Goal: Task Accomplishment & Management: Use online tool/utility

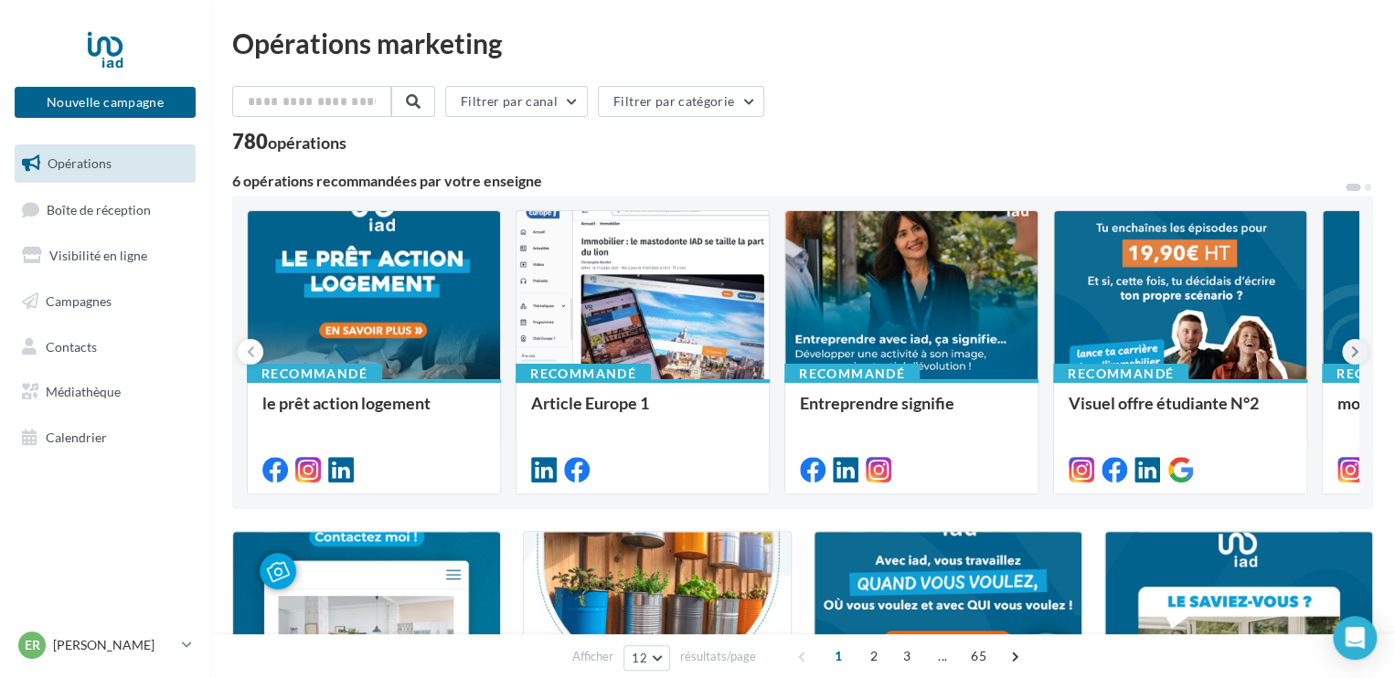
click at [1351, 357] on icon at bounding box center [1355, 352] width 8 height 18
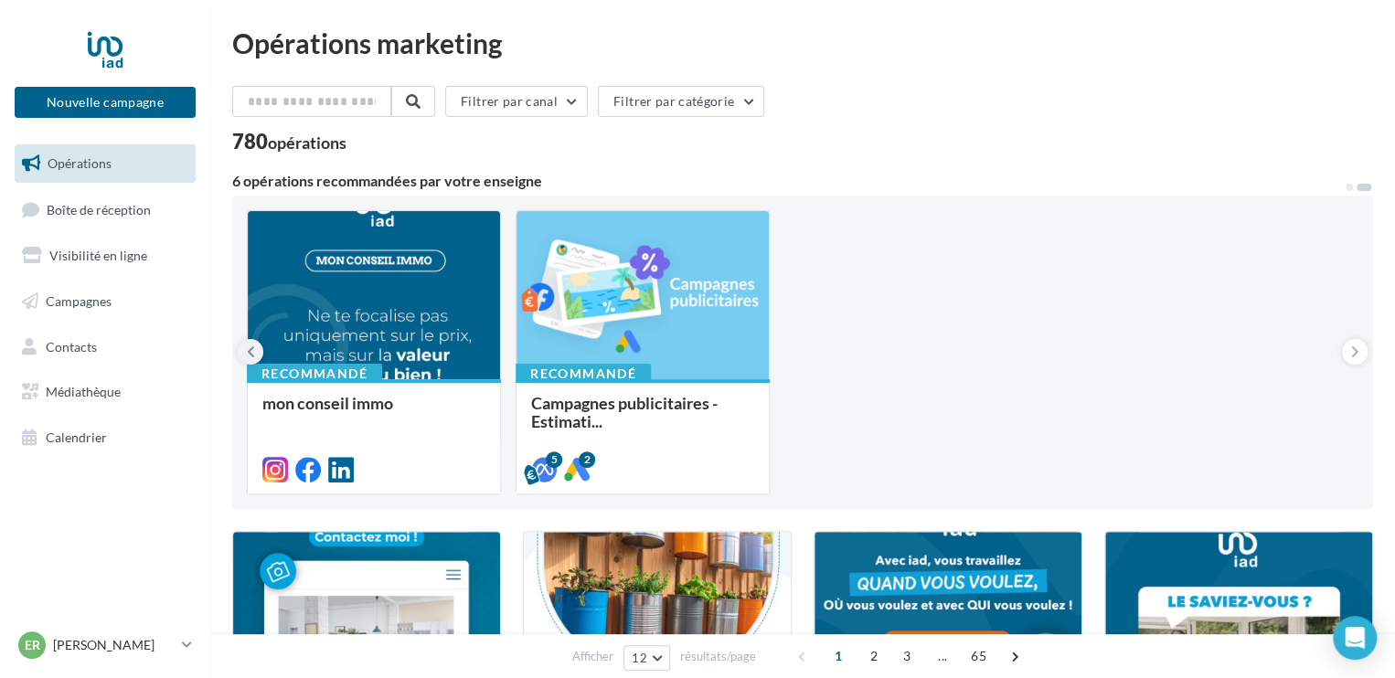
click at [251, 351] on icon at bounding box center [251, 352] width 8 height 18
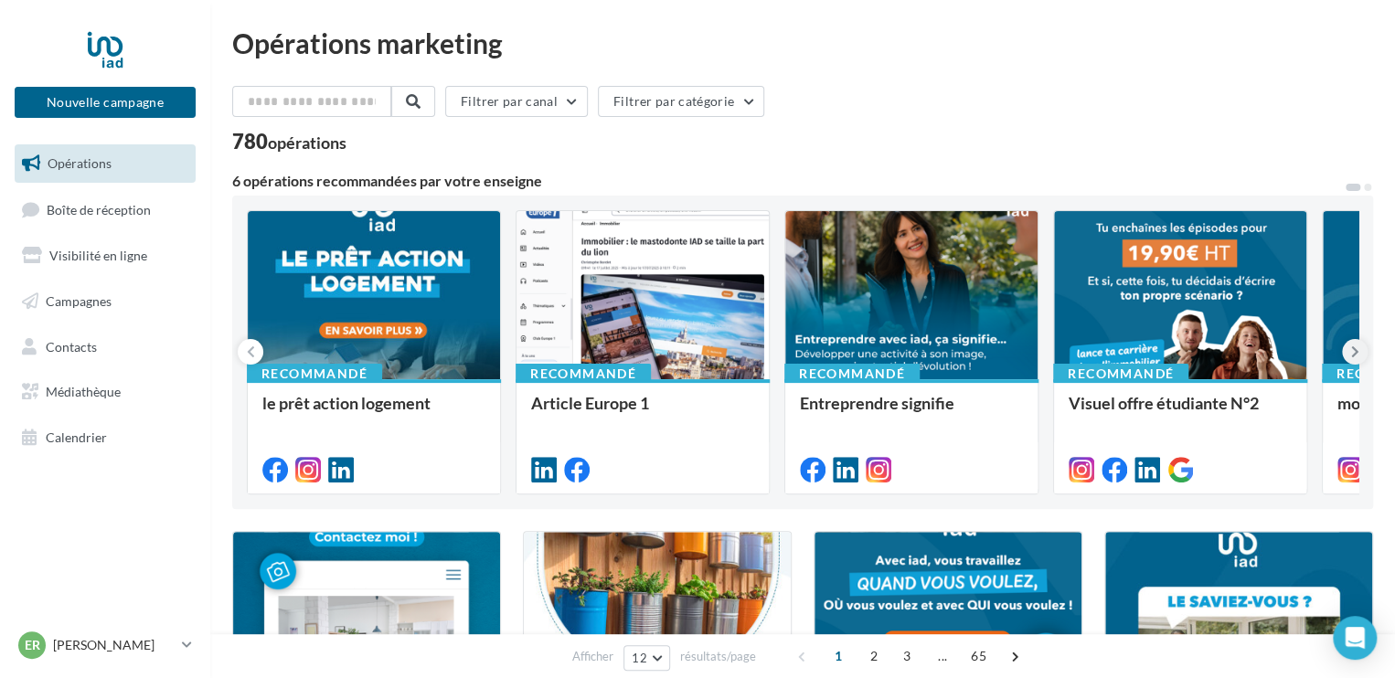
click at [1357, 356] on icon at bounding box center [1355, 352] width 8 height 18
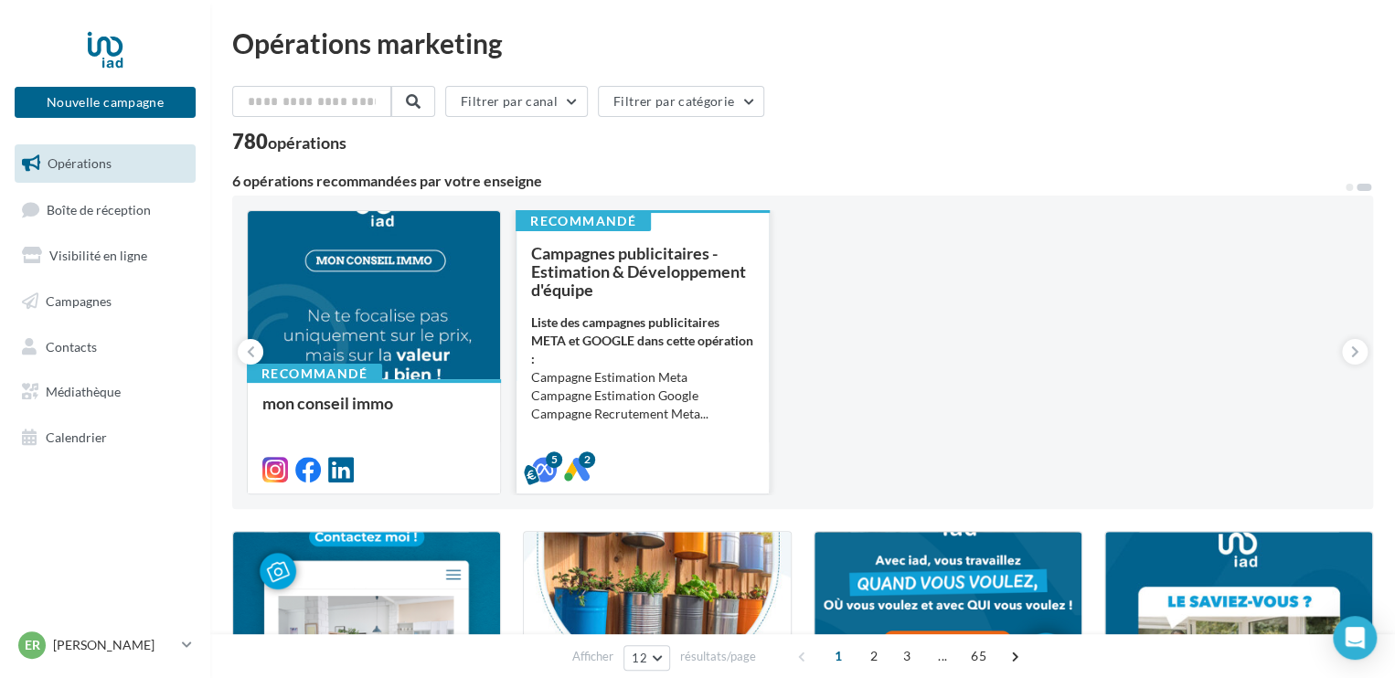
click at [702, 362] on div "Liste des campagnes publicitaires META et GOOGLE dans cette opération : Campagn…" at bounding box center [642, 368] width 223 height 110
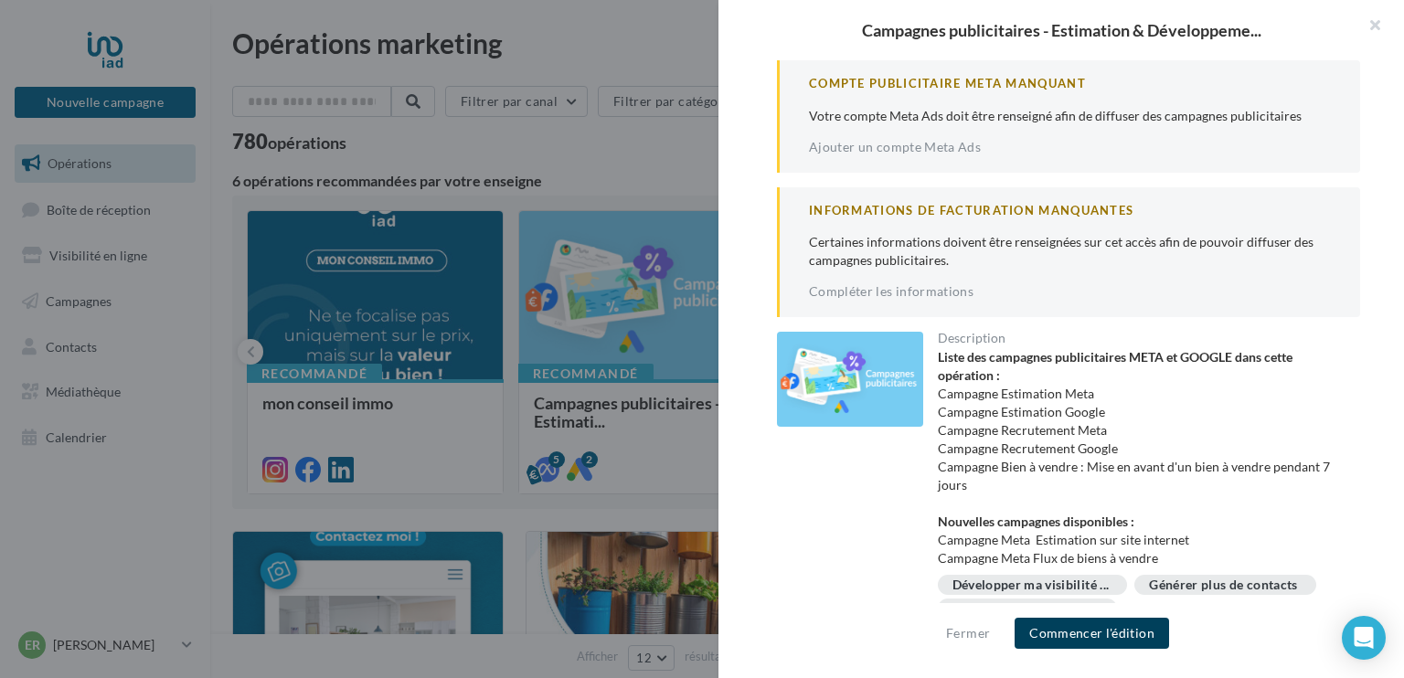
click at [1076, 639] on button "Commencer l'édition" at bounding box center [1091, 633] width 154 height 31
click at [961, 632] on button "Fermer" at bounding box center [968, 633] width 58 height 22
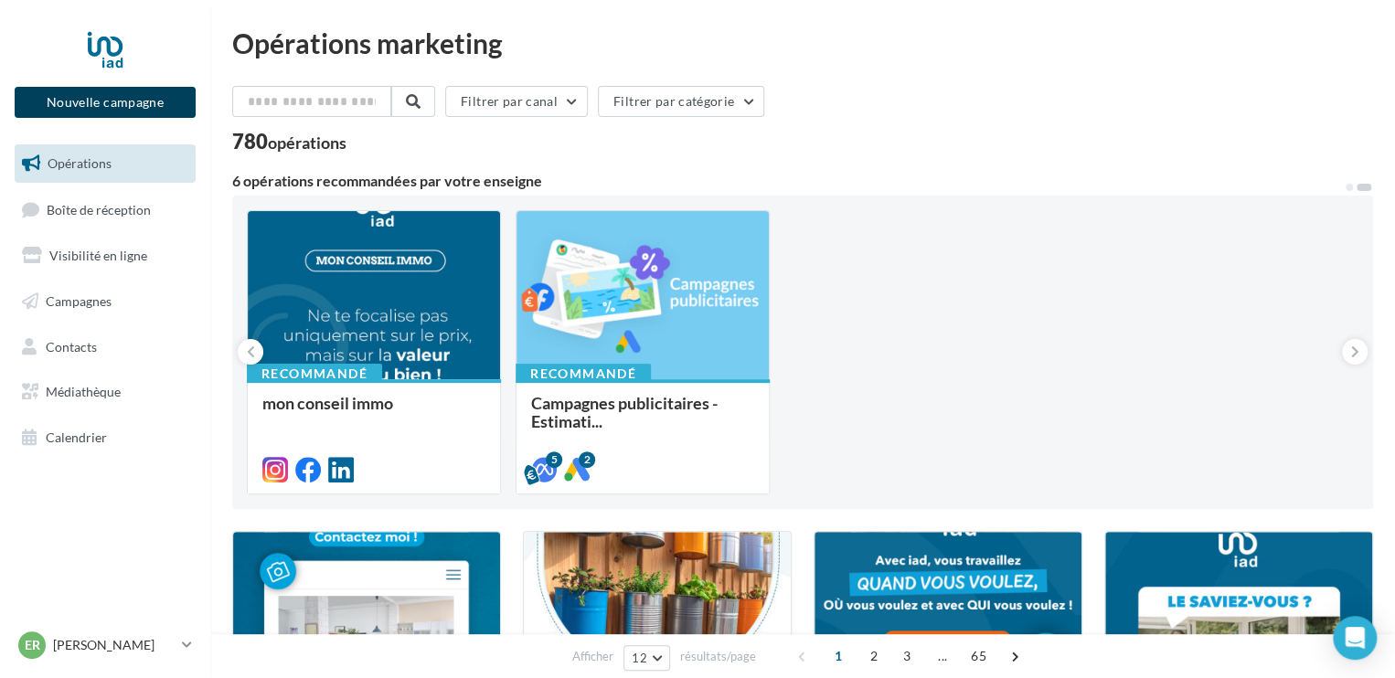
click at [158, 106] on button "Nouvelle campagne" at bounding box center [105, 102] width 181 height 31
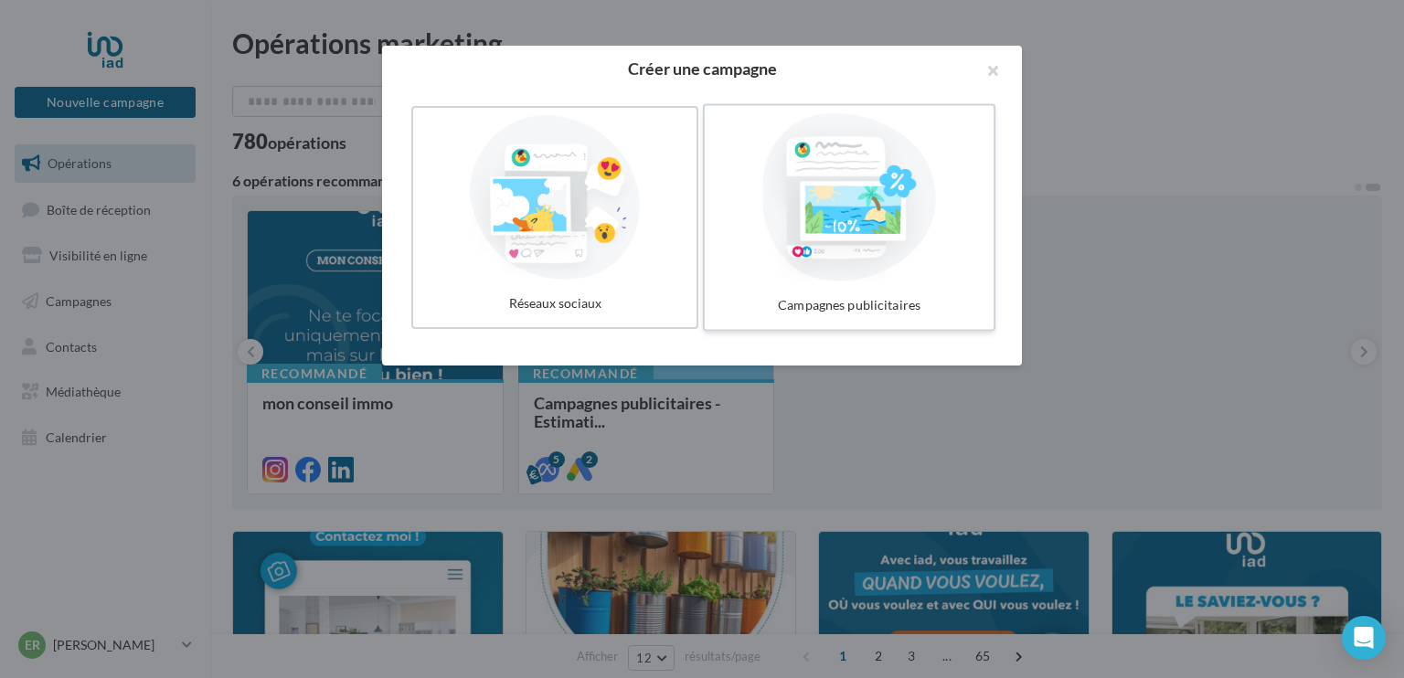
click at [786, 203] on div at bounding box center [849, 197] width 274 height 168
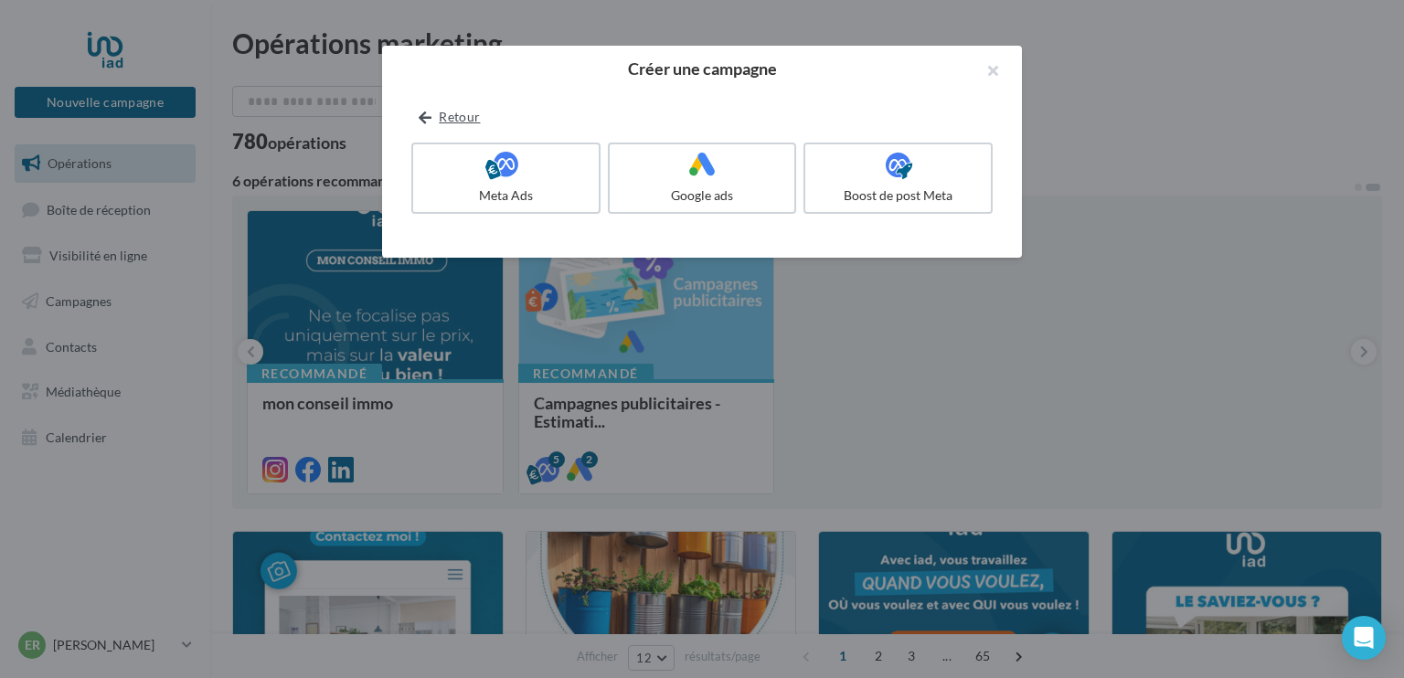
click at [448, 116] on button "Retour" at bounding box center [449, 117] width 76 height 22
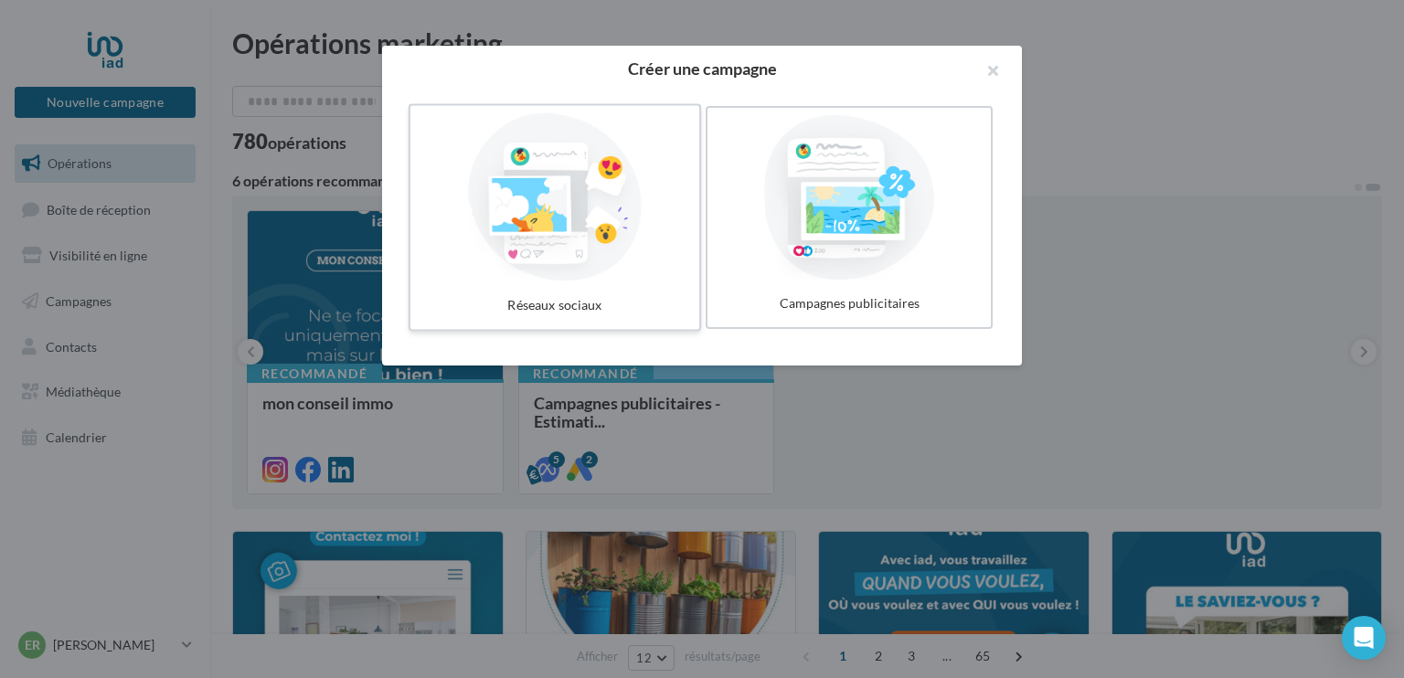
click at [490, 158] on div at bounding box center [555, 197] width 274 height 168
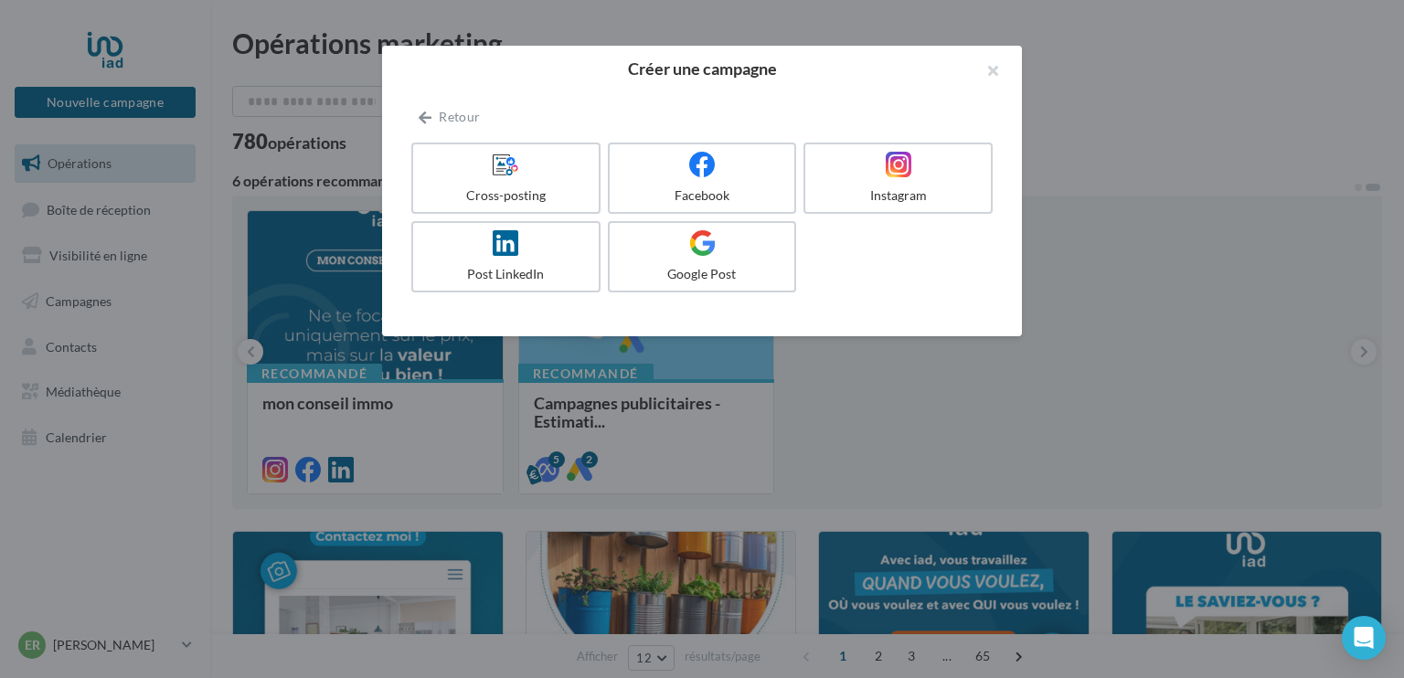
click at [490, 158] on div at bounding box center [505, 165] width 171 height 27
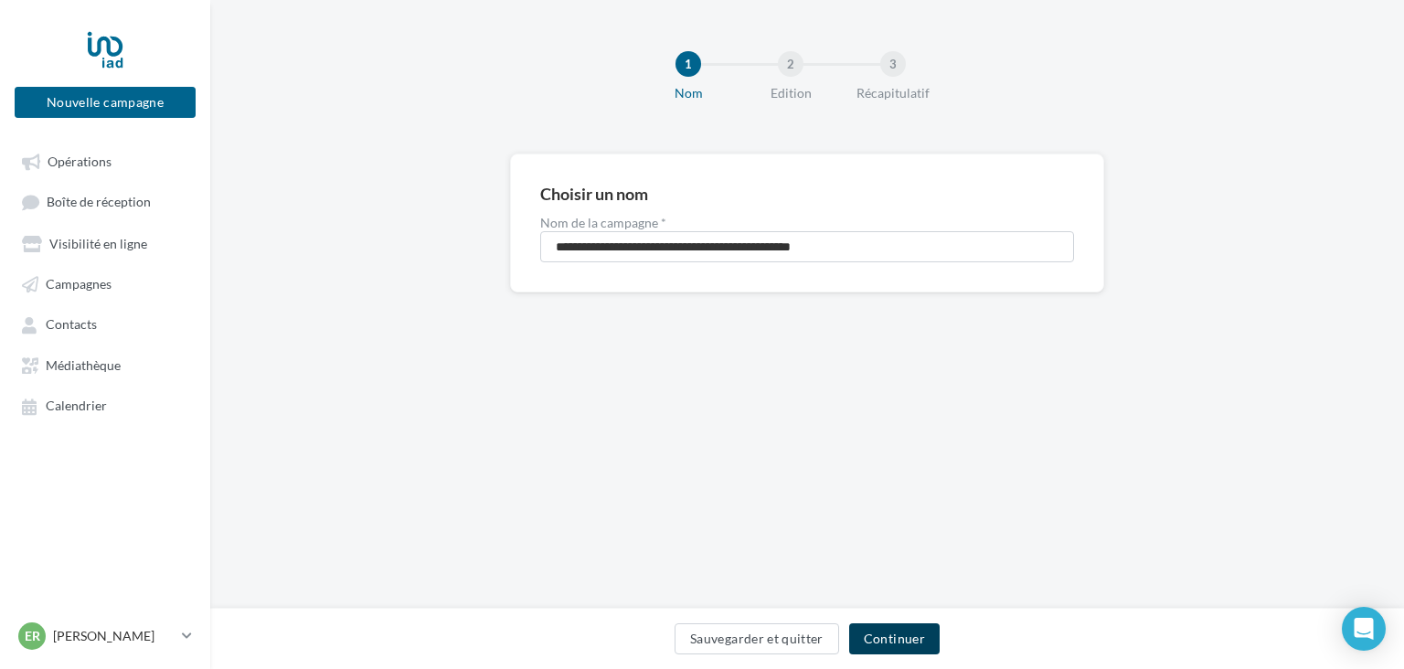
click at [918, 641] on button "Continuer" at bounding box center [894, 638] width 90 height 31
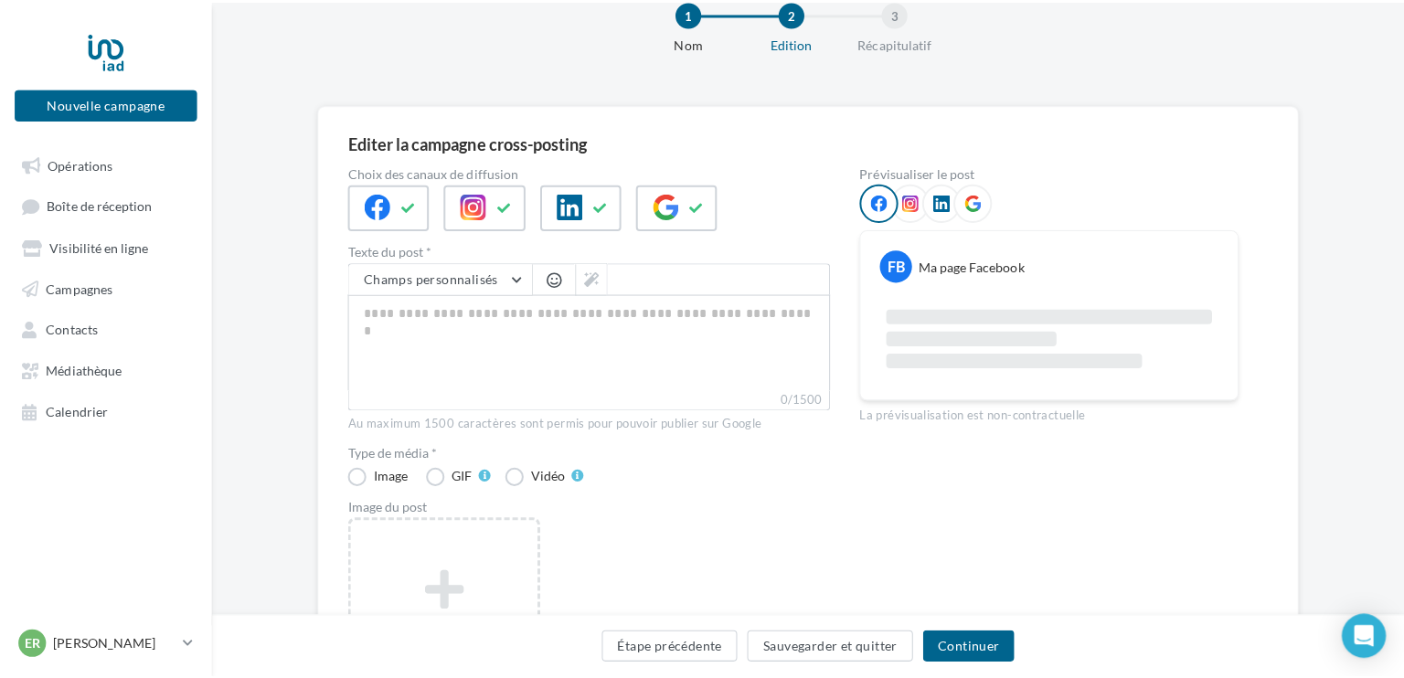
scroll to position [91, 0]
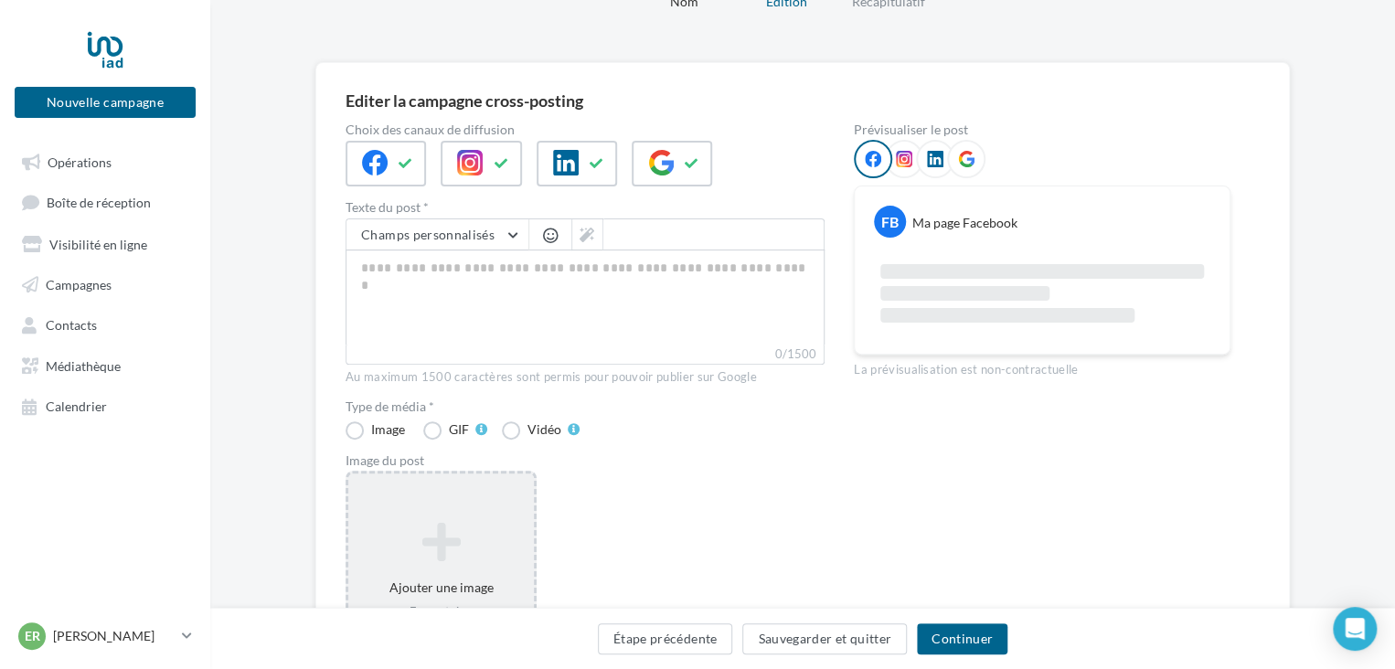
click at [442, 536] on icon at bounding box center [440, 542] width 171 height 44
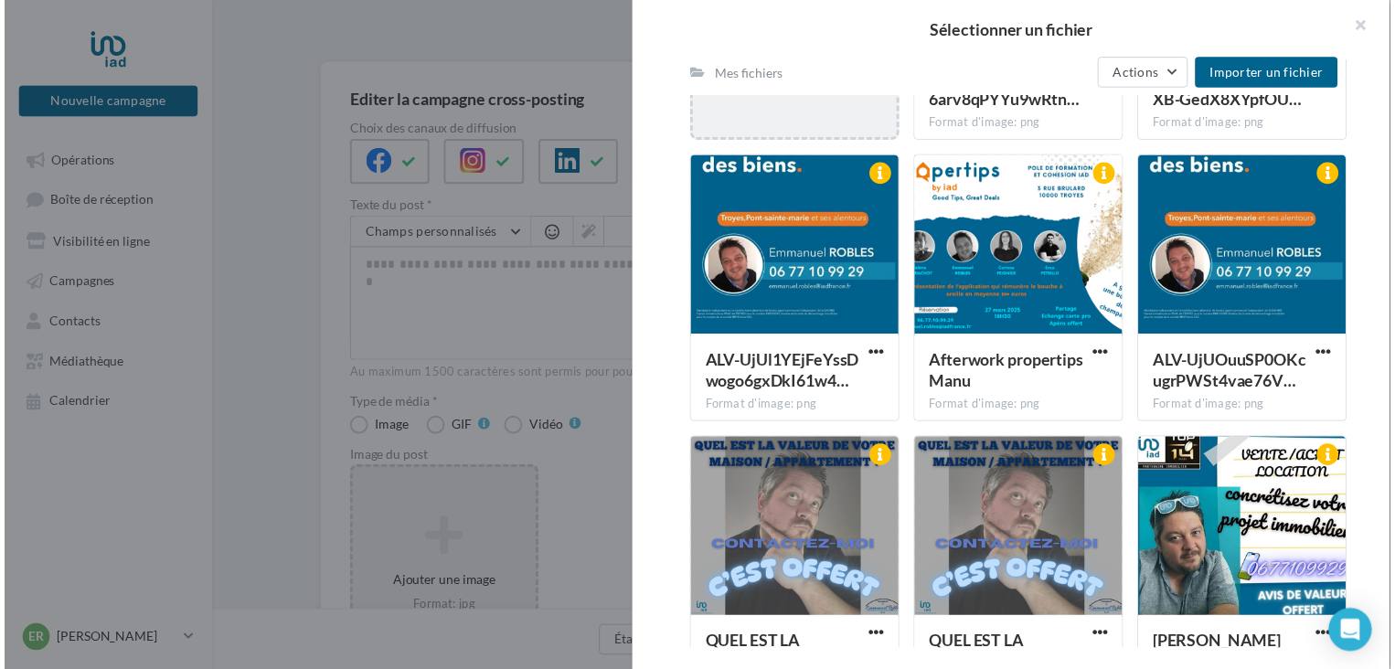
scroll to position [548, 0]
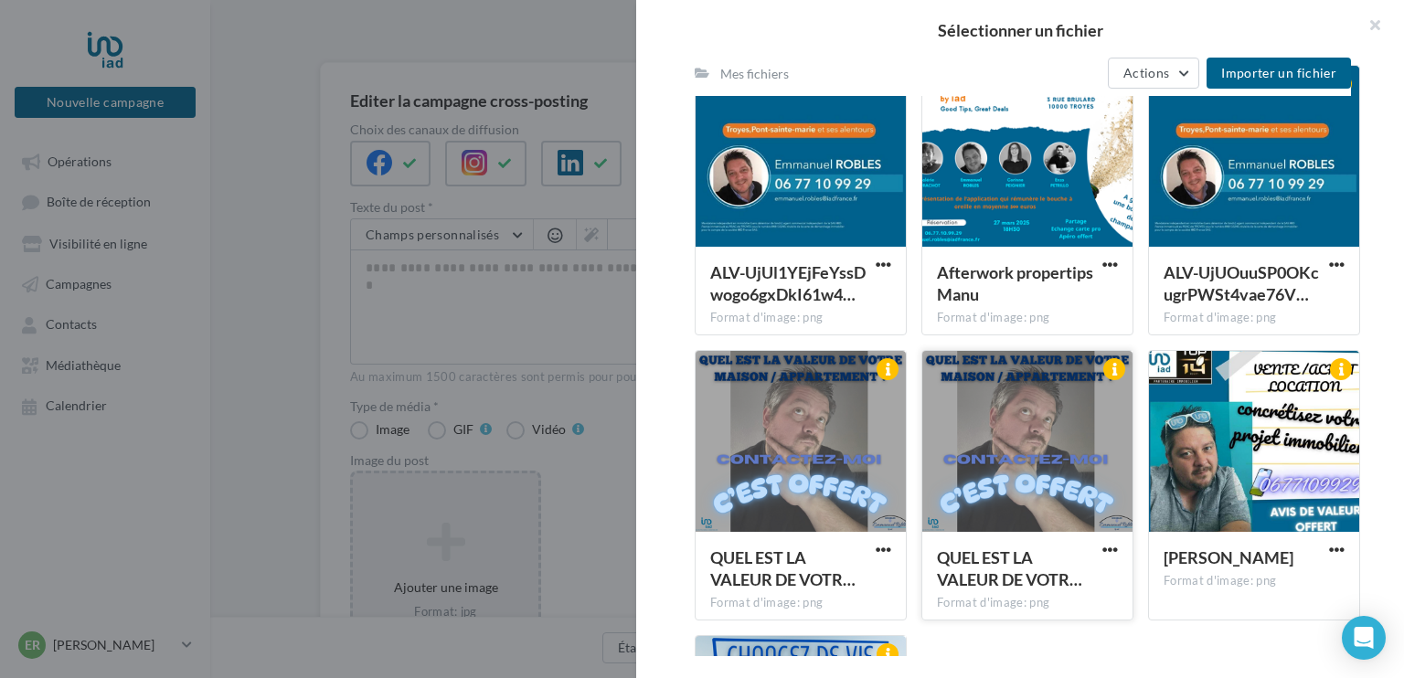
click at [982, 433] on div at bounding box center [1027, 442] width 210 height 183
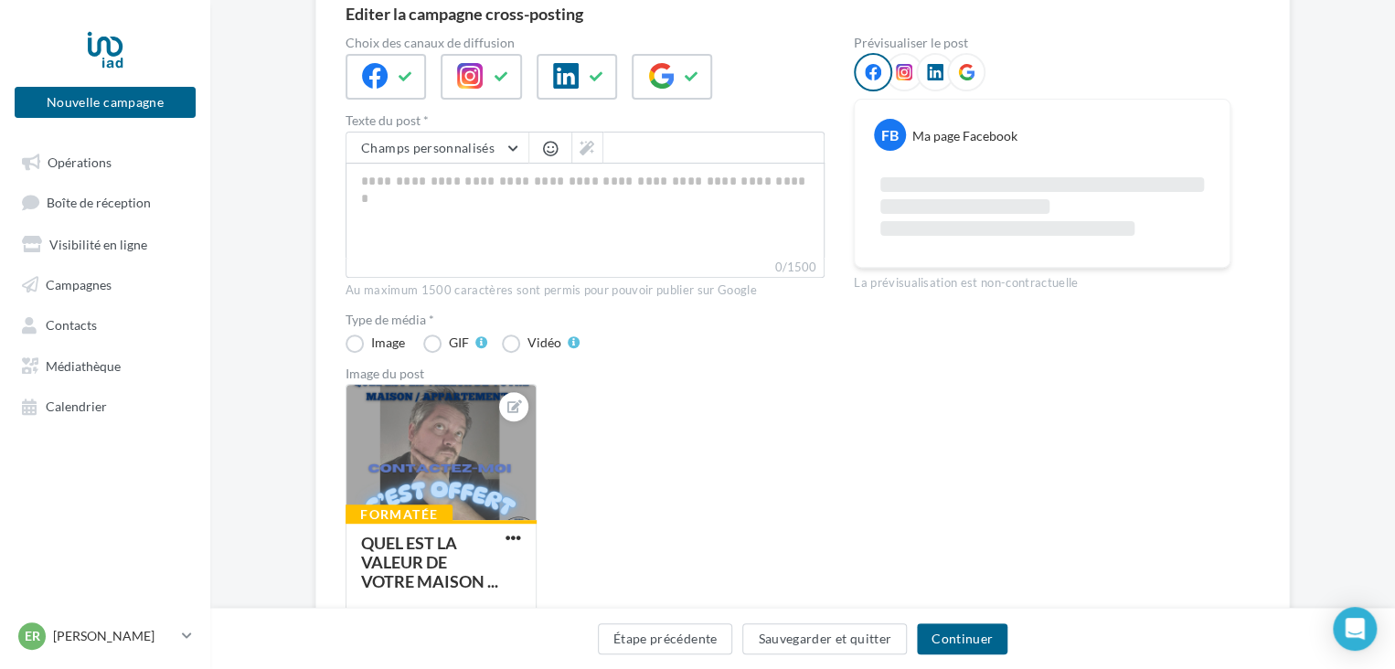
scroll to position [299, 0]
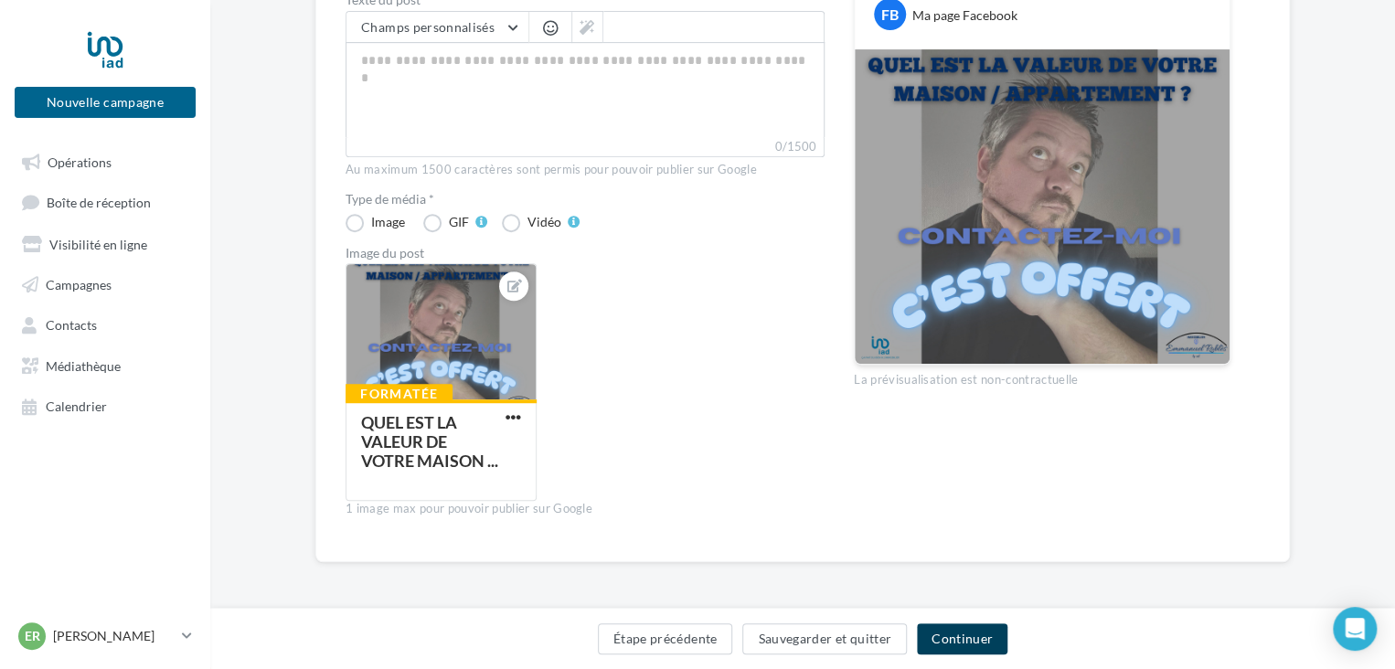
click at [998, 631] on button "Continuer" at bounding box center [962, 638] width 90 height 31
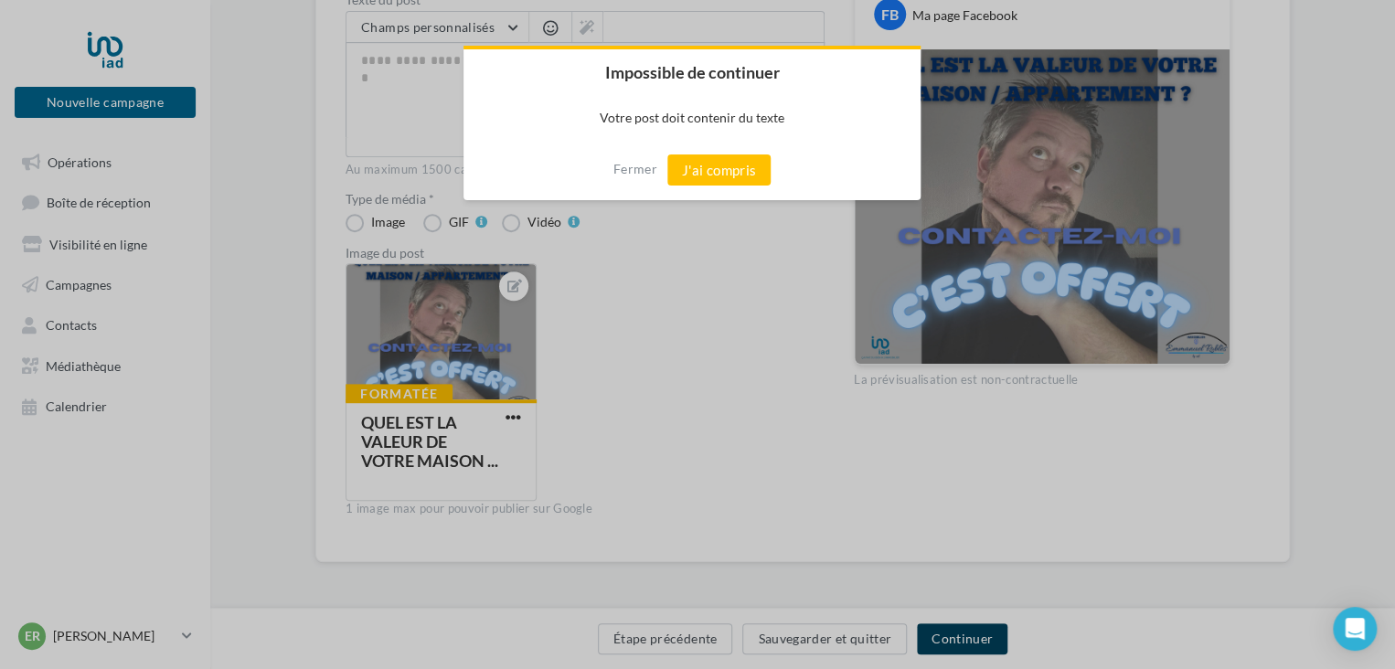
scroll to position [289, 0]
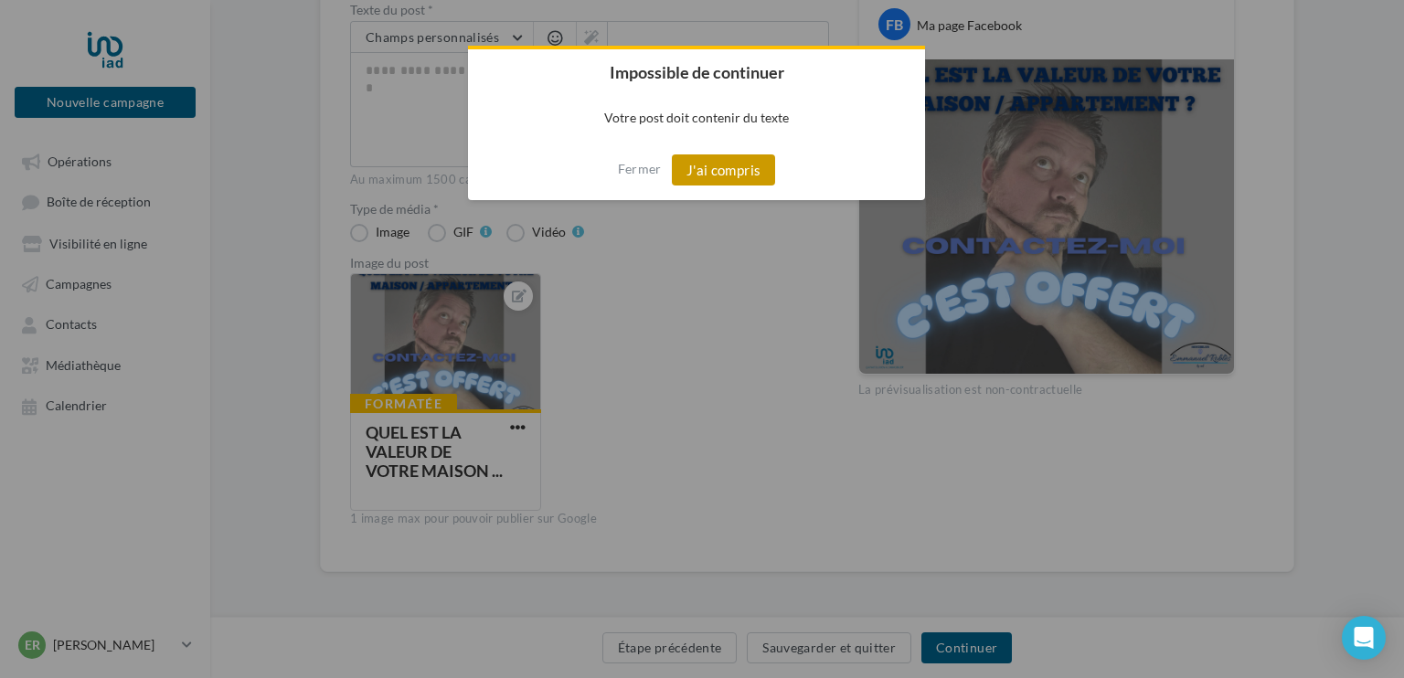
click at [744, 166] on button "J'ai compris" at bounding box center [724, 169] width 104 height 31
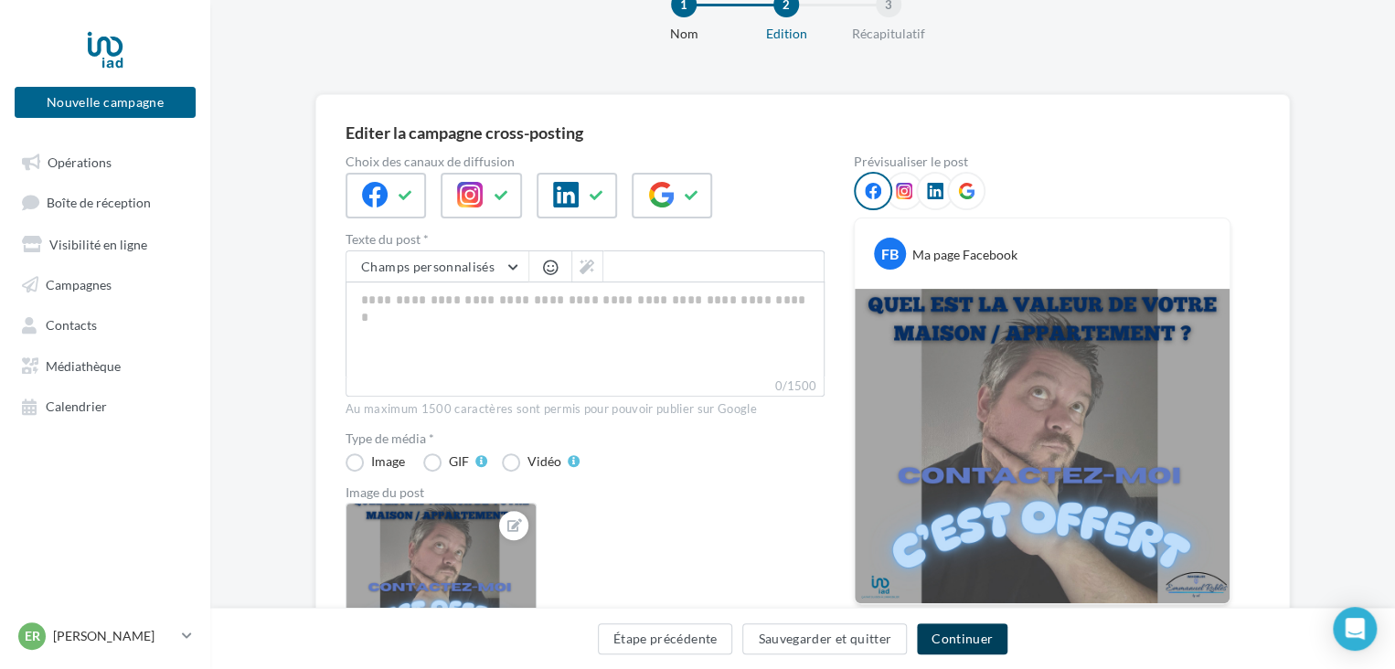
scroll to position [91, 0]
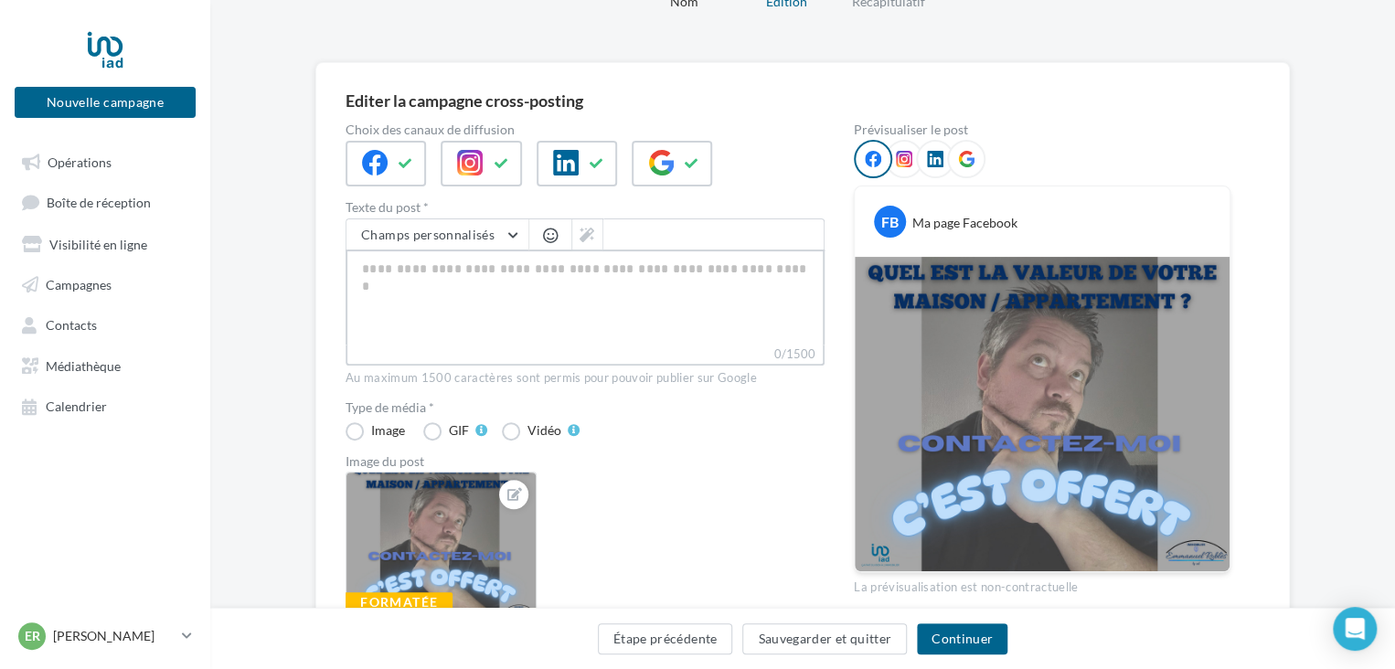
click at [513, 274] on textarea "0/1500" at bounding box center [584, 296] width 479 height 95
